Goal: Navigation & Orientation: Find specific page/section

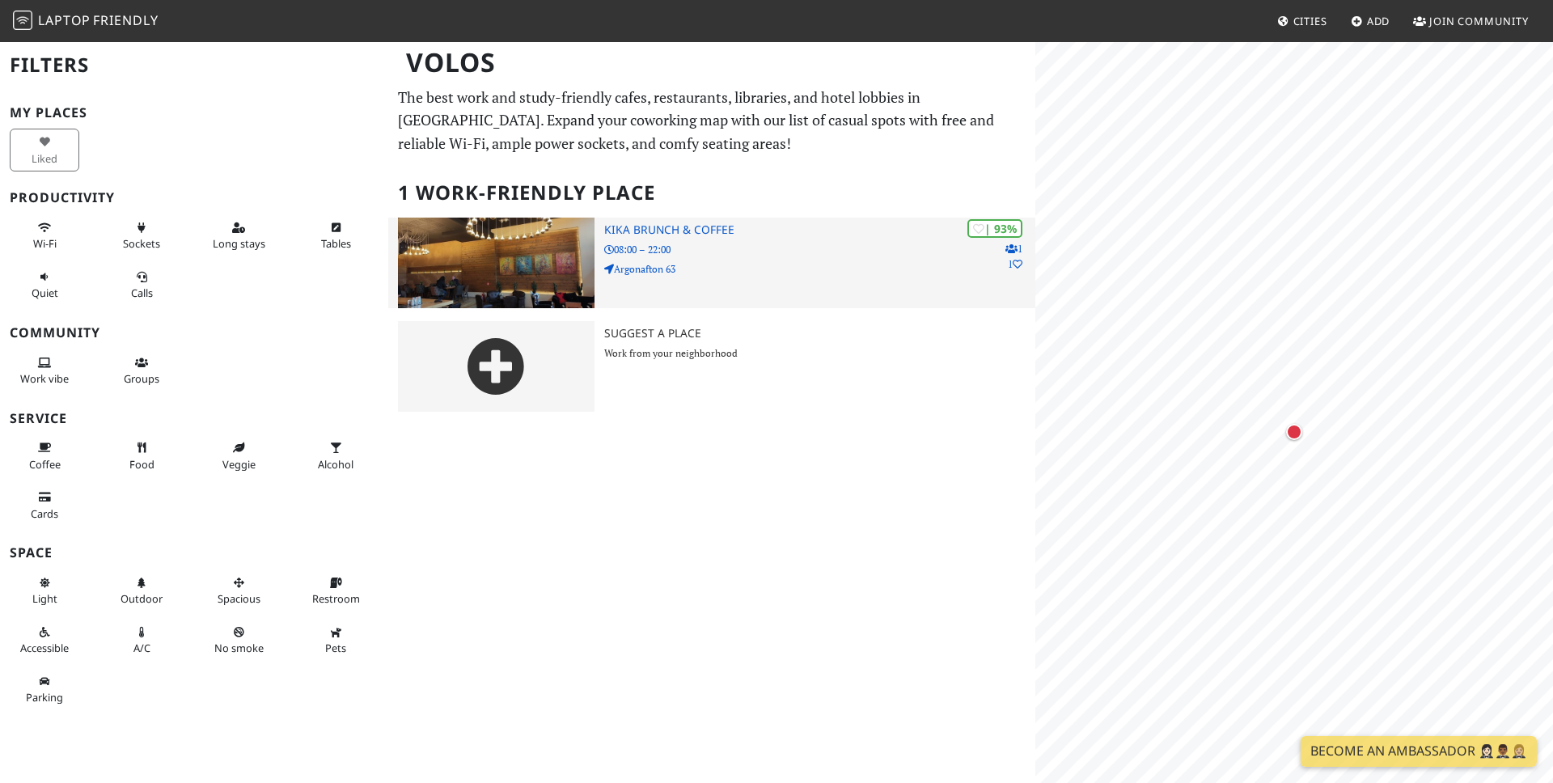
click at [641, 230] on h3 "Kika brunch & coffee" at bounding box center [819, 230] width 431 height 14
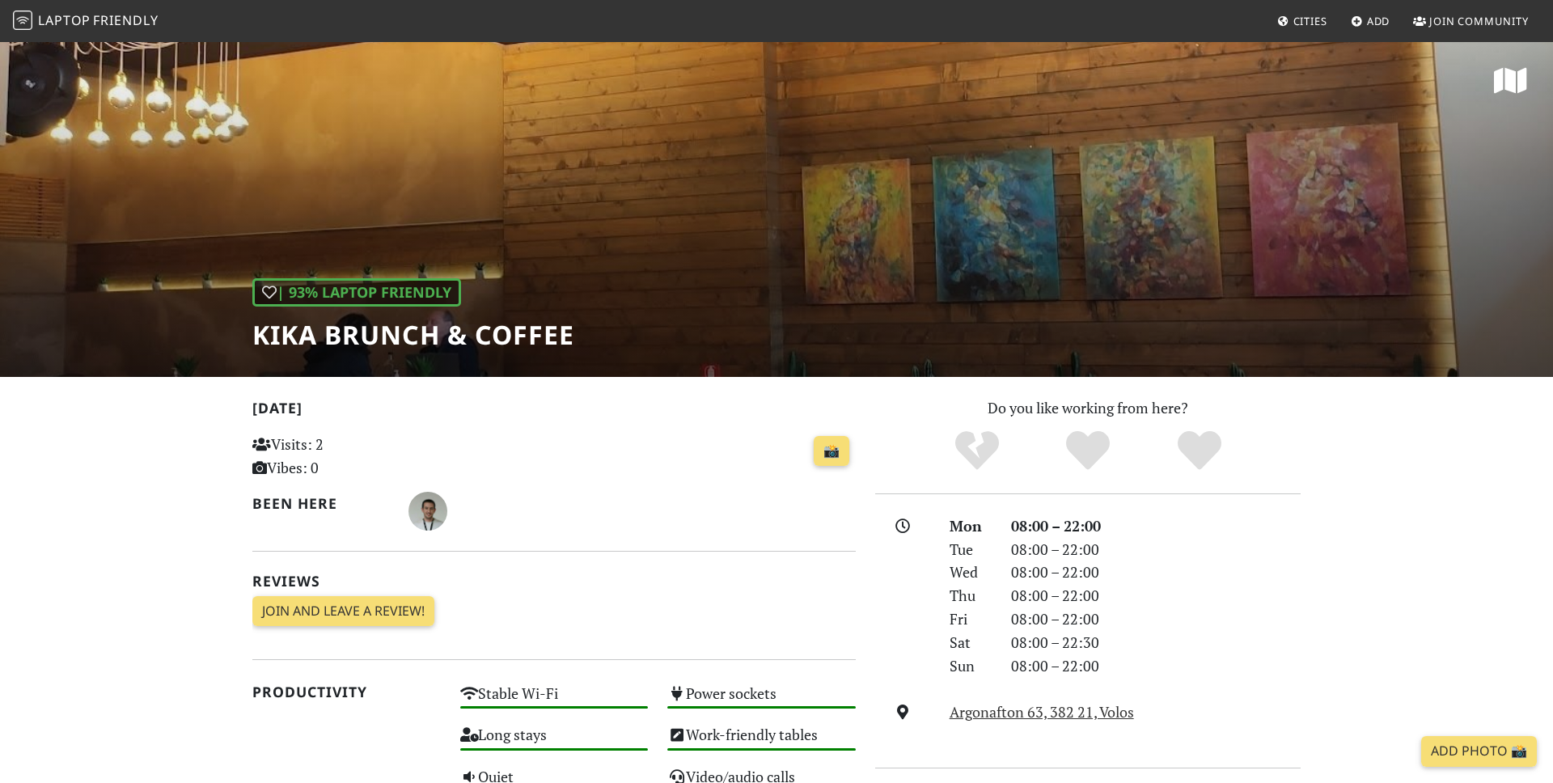
click at [372, 328] on h1 "Kika brunch & coffee" at bounding box center [413, 335] width 322 height 31
copy div "Kika brunch & coffee"
